Goal: Check status

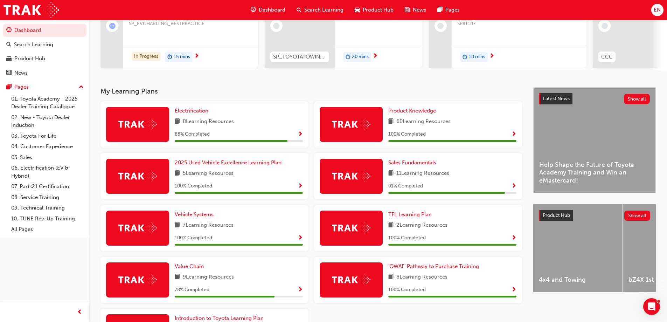
scroll to position [161, 0]
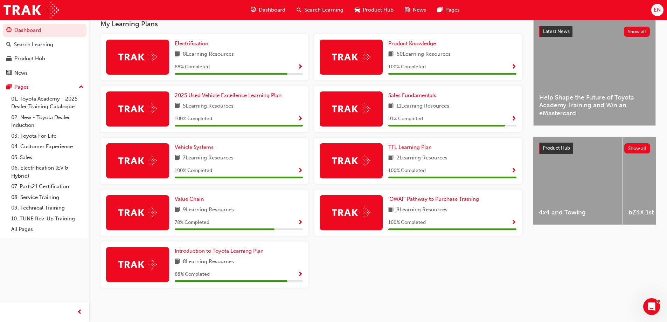
click at [297, 270] on div "88 % Completed" at bounding box center [239, 274] width 128 height 9
click at [299, 272] on span "Show Progress" at bounding box center [300, 274] width 5 height 6
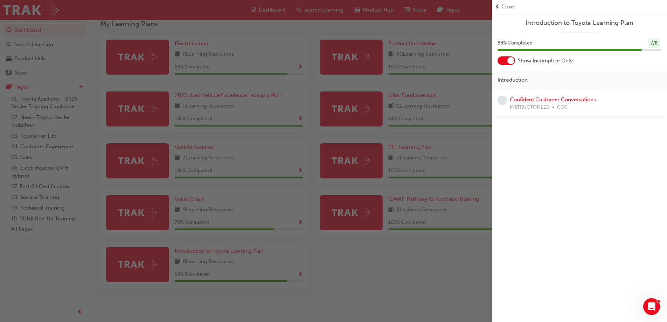
click at [509, 7] on span "Close" at bounding box center [508, 7] width 14 height 8
